Goal: Task Accomplishment & Management: Use online tool/utility

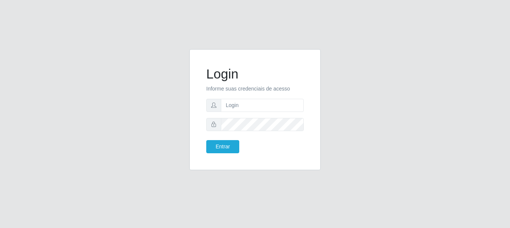
type input "[EMAIL_ADDRESS][DOMAIN_NAME]"
click at [226, 149] on button "Entrar" at bounding box center [222, 146] width 33 height 13
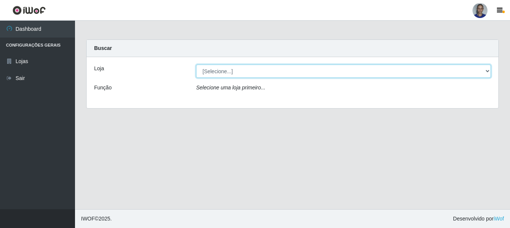
click at [488, 69] on select "[Selecione...] Supermercado [GEOGRAPHIC_DATA]" at bounding box center [343, 71] width 295 height 13
select select "165"
click at [196, 65] on select "[Selecione...] Supermercado [GEOGRAPHIC_DATA]" at bounding box center [343, 71] width 295 height 13
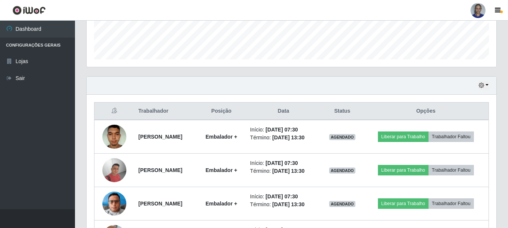
scroll to position [270, 0]
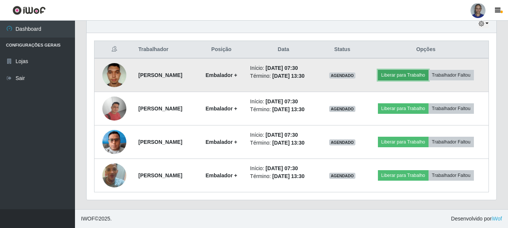
click at [402, 74] on button "Liberar para Trabalho" at bounding box center [403, 75] width 51 height 11
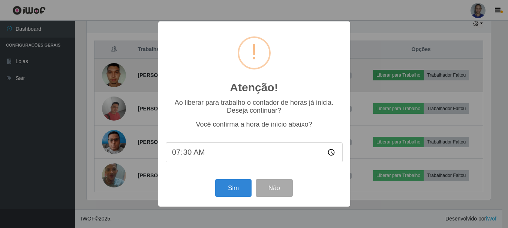
scroll to position [156, 406]
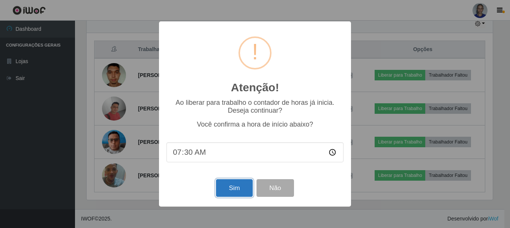
click at [238, 188] on button "Sim" at bounding box center [234, 188] width 36 height 18
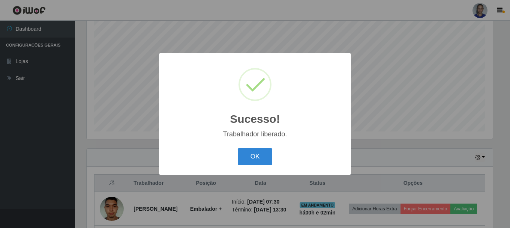
drag, startPoint x: 250, startPoint y: 155, endPoint x: 258, endPoint y: 150, distance: 10.0
click at [257, 151] on button "OK" at bounding box center [255, 157] width 35 height 18
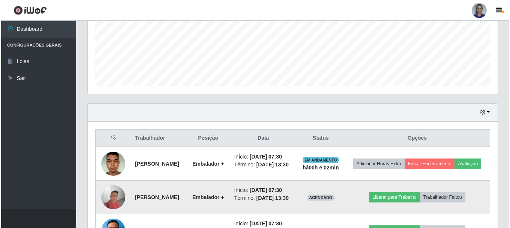
scroll to position [287, 0]
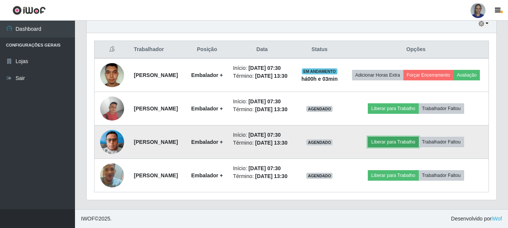
click at [394, 141] on button "Liberar para Trabalho" at bounding box center [393, 142] width 51 height 11
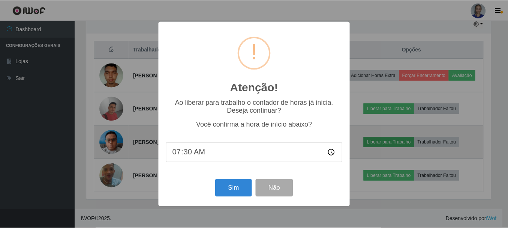
scroll to position [156, 406]
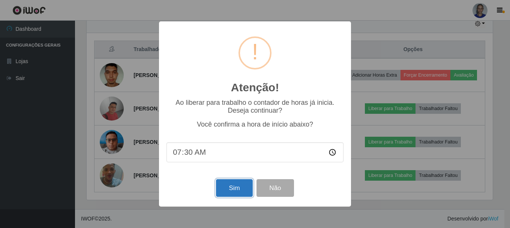
click at [232, 192] on button "Sim" at bounding box center [234, 188] width 36 height 18
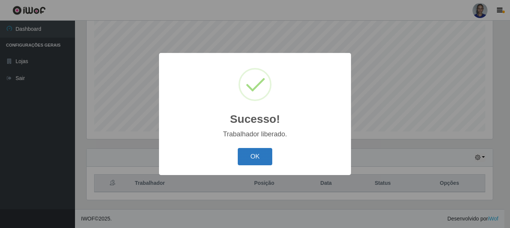
click at [257, 154] on button "OK" at bounding box center [255, 157] width 35 height 18
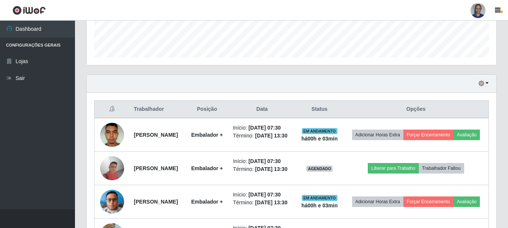
scroll to position [287, 0]
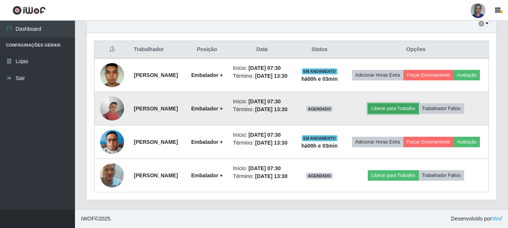
click at [393, 103] on button "Liberar para Trabalho" at bounding box center [393, 108] width 51 height 11
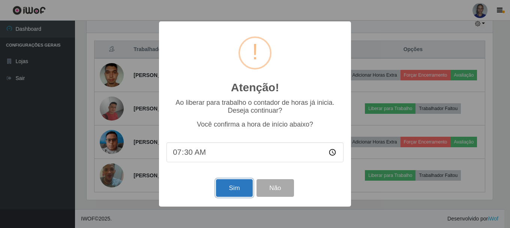
click at [224, 191] on button "Sim" at bounding box center [234, 188] width 36 height 18
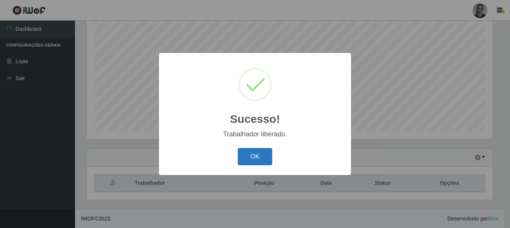
click at [261, 158] on button "OK" at bounding box center [255, 157] width 35 height 18
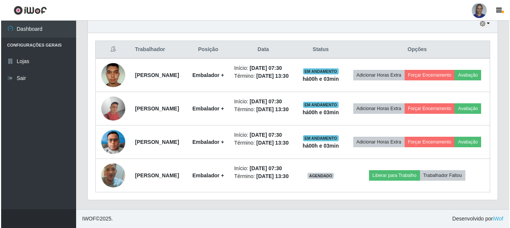
scroll to position [293, 0]
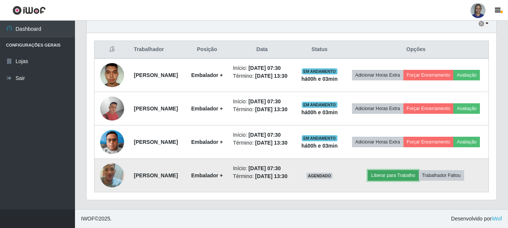
click at [385, 174] on button "Liberar para Trabalho" at bounding box center [393, 175] width 51 height 11
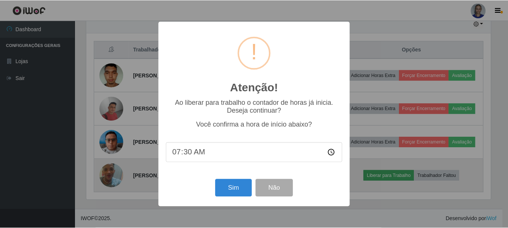
scroll to position [156, 406]
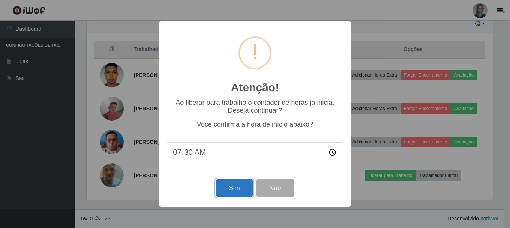
click at [226, 185] on button "Sim" at bounding box center [234, 188] width 36 height 18
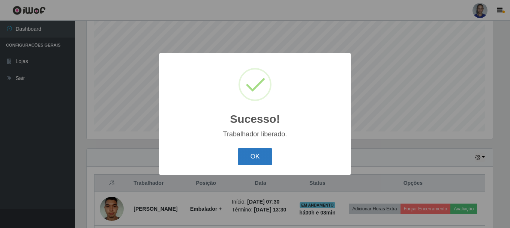
click at [251, 156] on button "OK" at bounding box center [255, 157] width 35 height 18
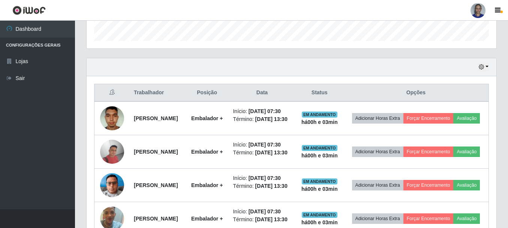
scroll to position [0, 0]
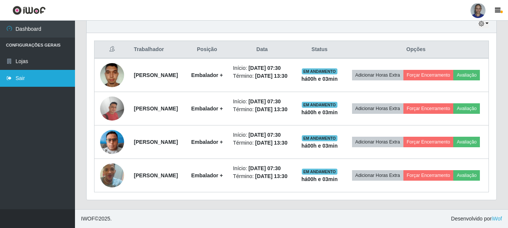
click at [63, 83] on link "Sair" at bounding box center [37, 78] width 75 height 17
